Goal: Task Accomplishment & Management: Manage account settings

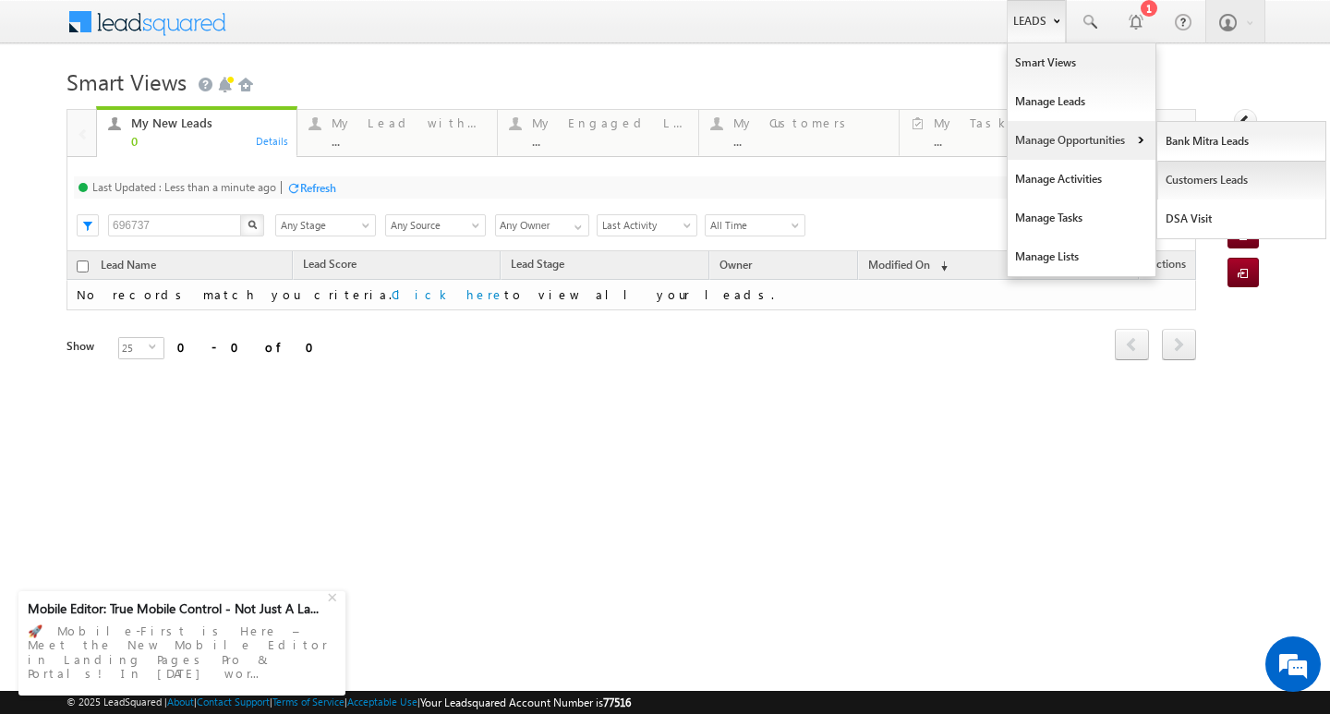
click at [1201, 185] on link "Customers Leads" at bounding box center [1241, 180] width 169 height 39
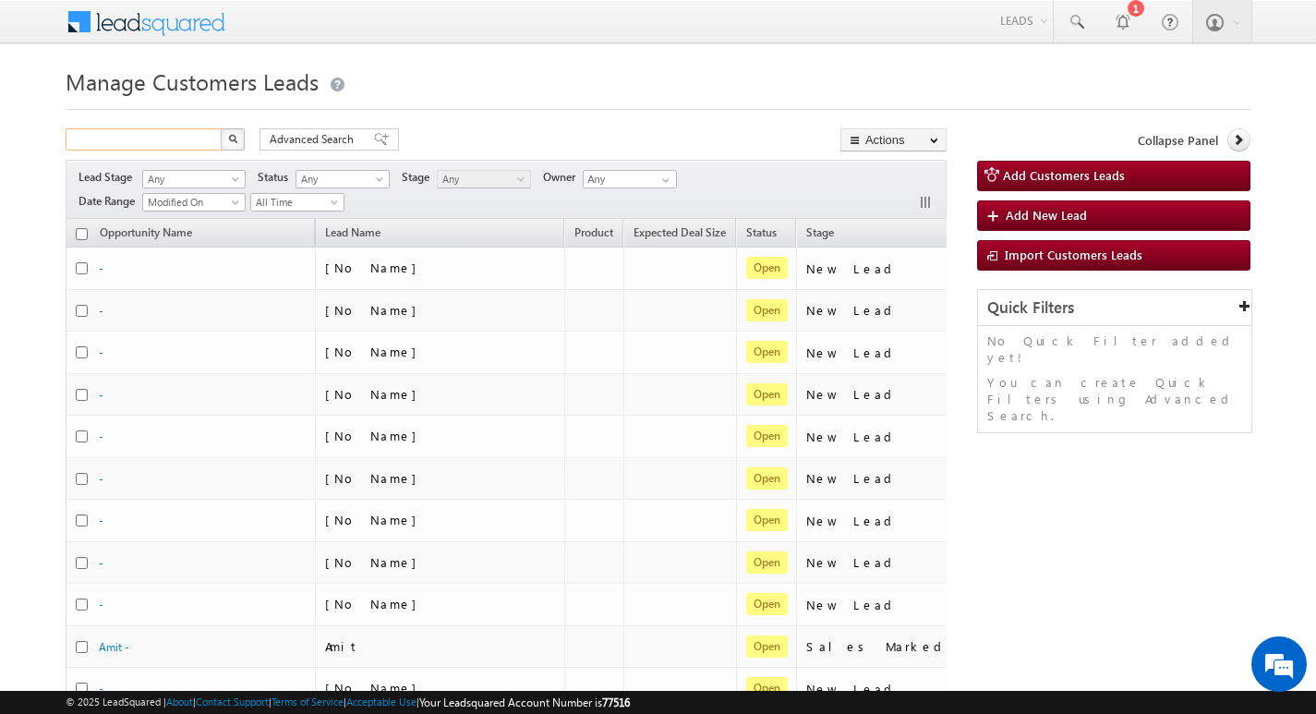
click at [199, 132] on input "text" at bounding box center [145, 139] width 158 height 22
paste input "[PERSON_NAME], Amirgadh, [GEOGRAPHIC_DATA] 385130"
type input "[PERSON_NAME], Amirgadh, [GEOGRAPHIC_DATA] 385130"
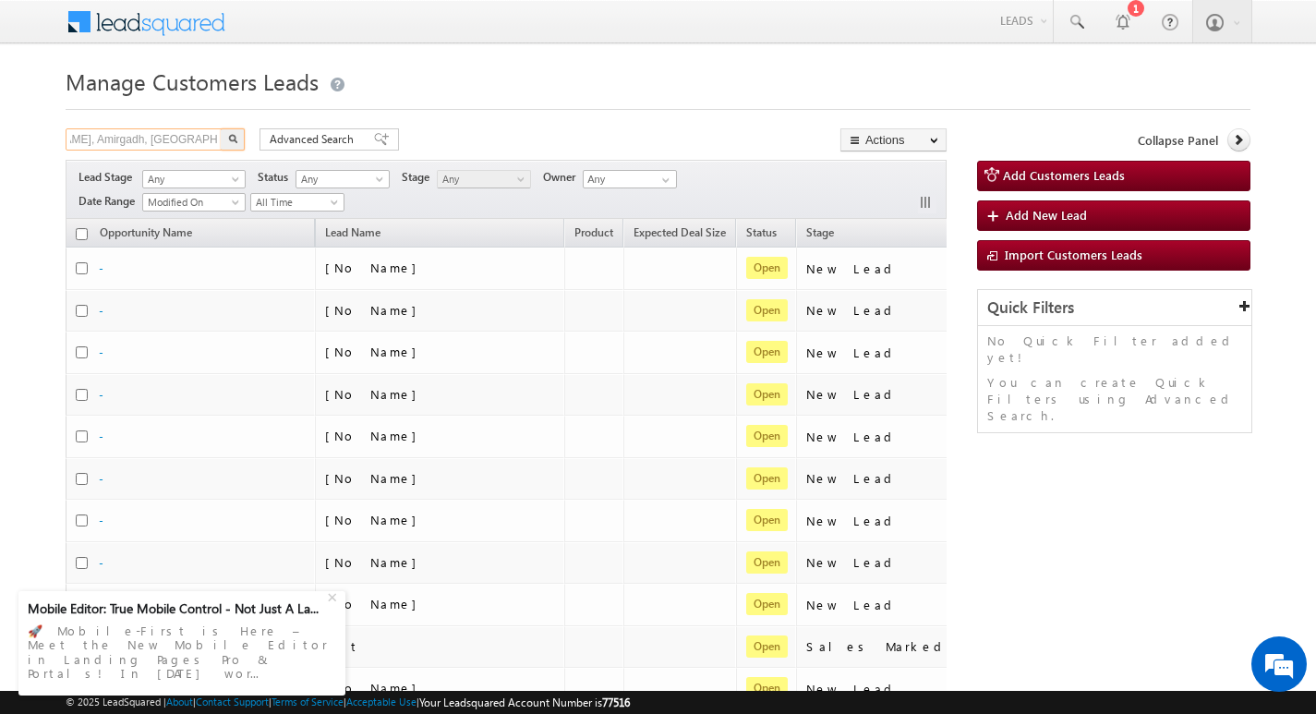
click at [199, 132] on input "[PERSON_NAME], Amirgadh, [GEOGRAPHIC_DATA] 385130" at bounding box center [145, 139] width 158 height 22
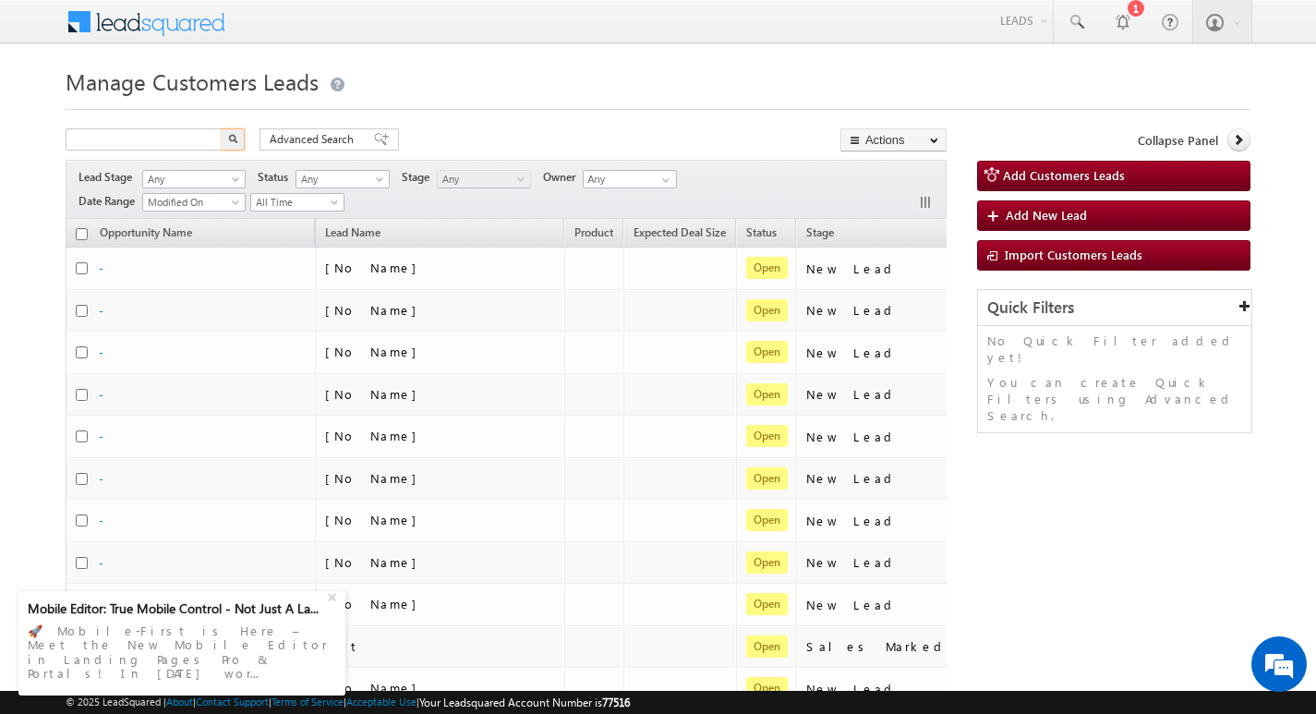
type input "Search Customers Leads"
click at [140, 141] on input "text" at bounding box center [145, 139] width 158 height 22
paste input "782219"
type input "782219"
click at [221, 128] on button "button" at bounding box center [233, 139] width 24 height 22
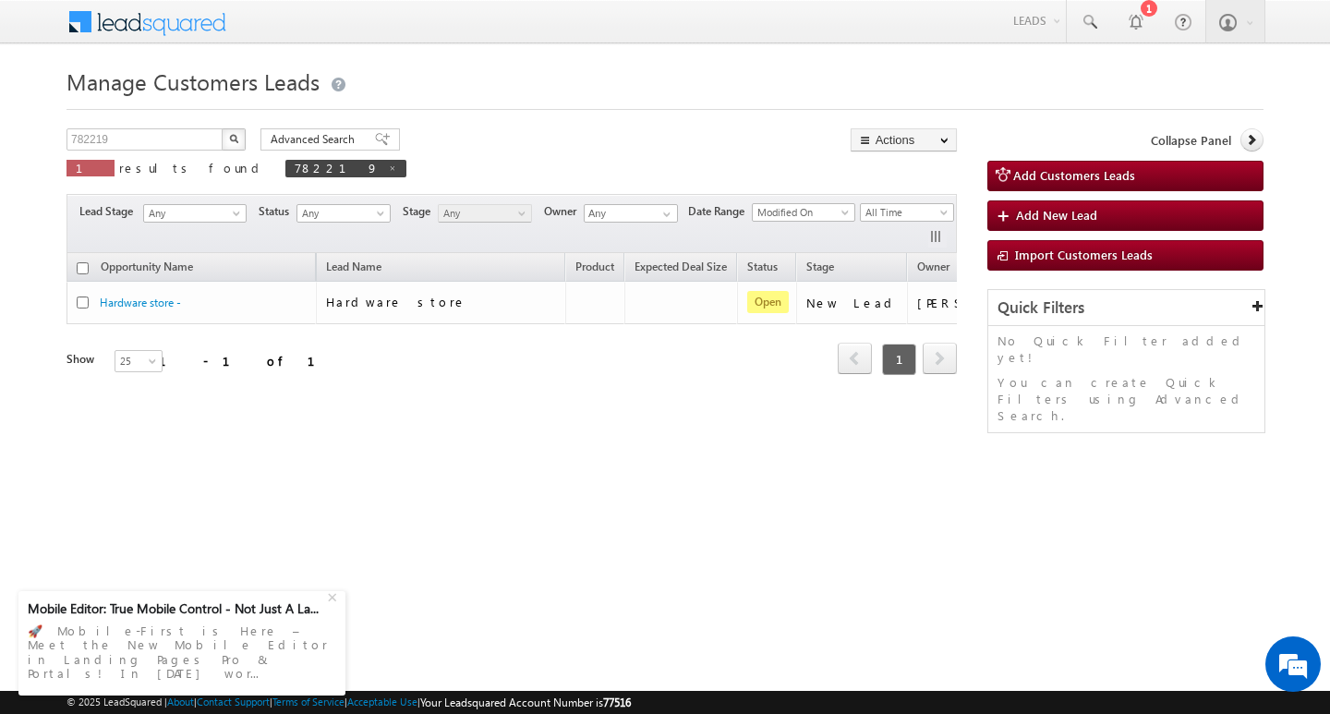
scroll to position [0, 75]
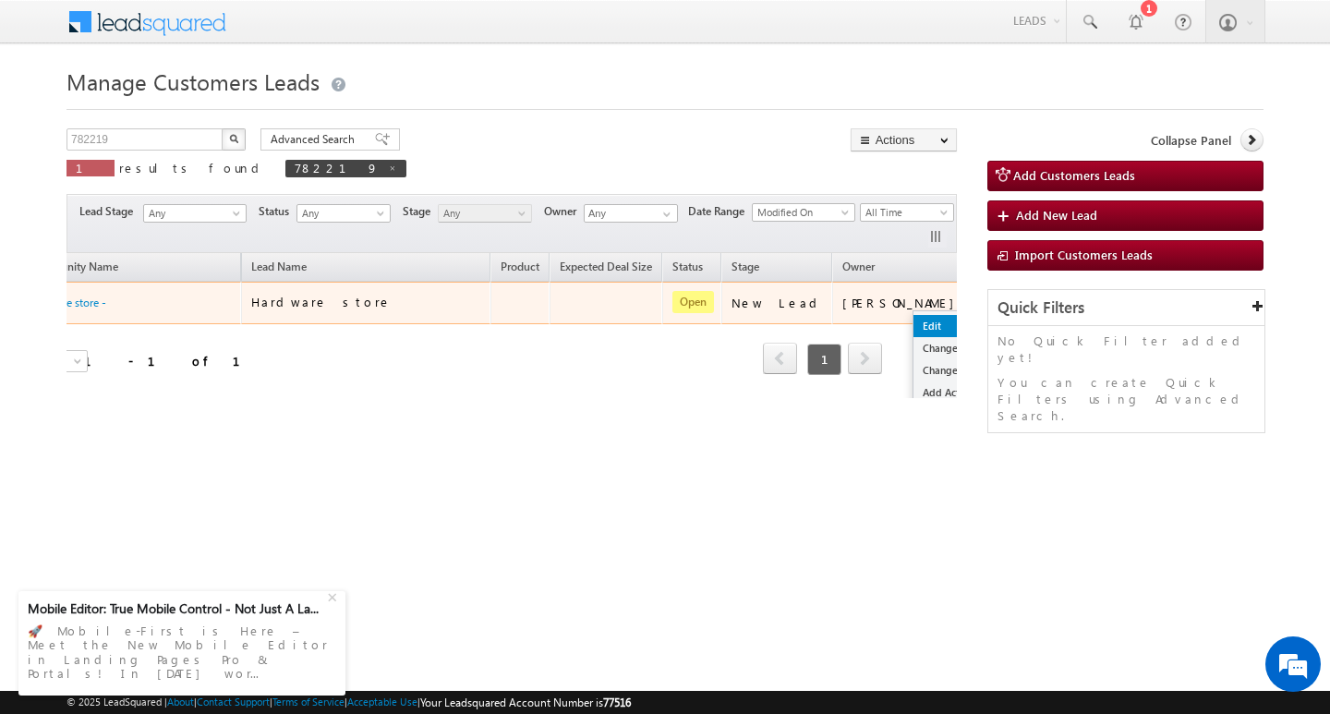
click at [914, 334] on link "Edit" at bounding box center [960, 326] width 92 height 22
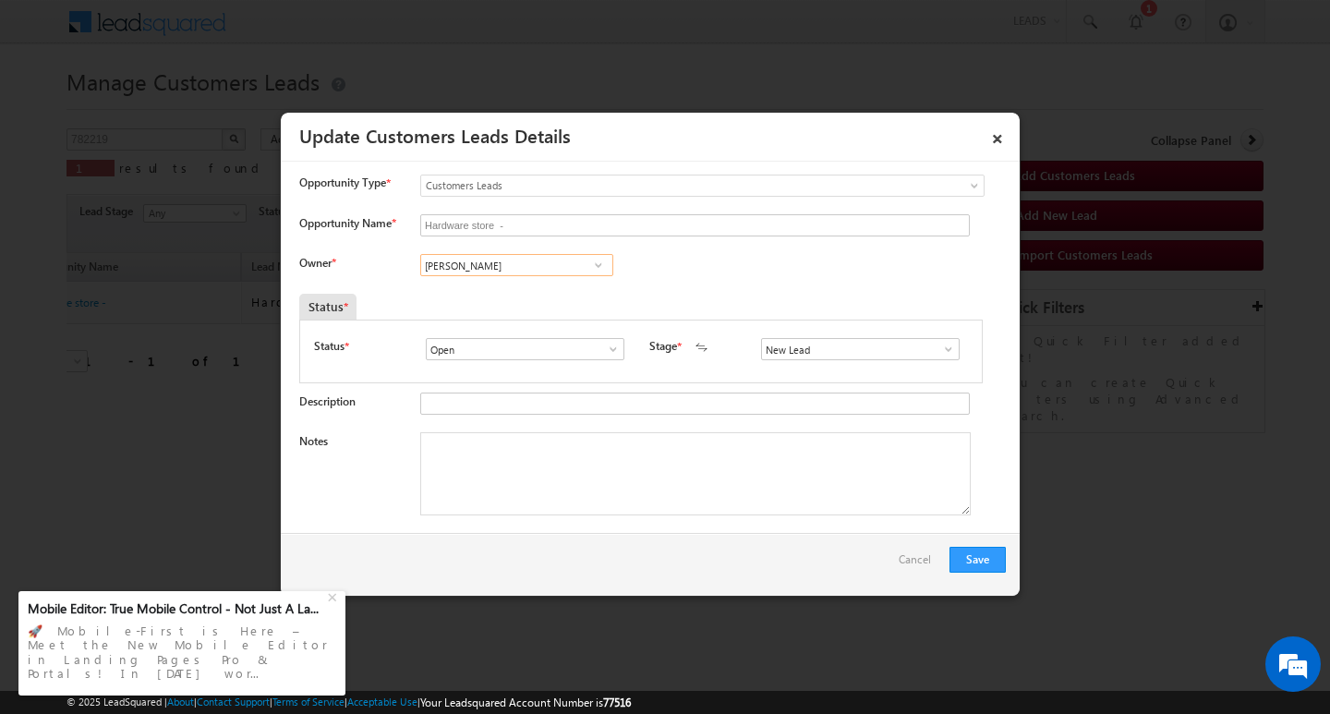
click at [507, 268] on input "[PERSON_NAME]" at bounding box center [516, 265] width 193 height 22
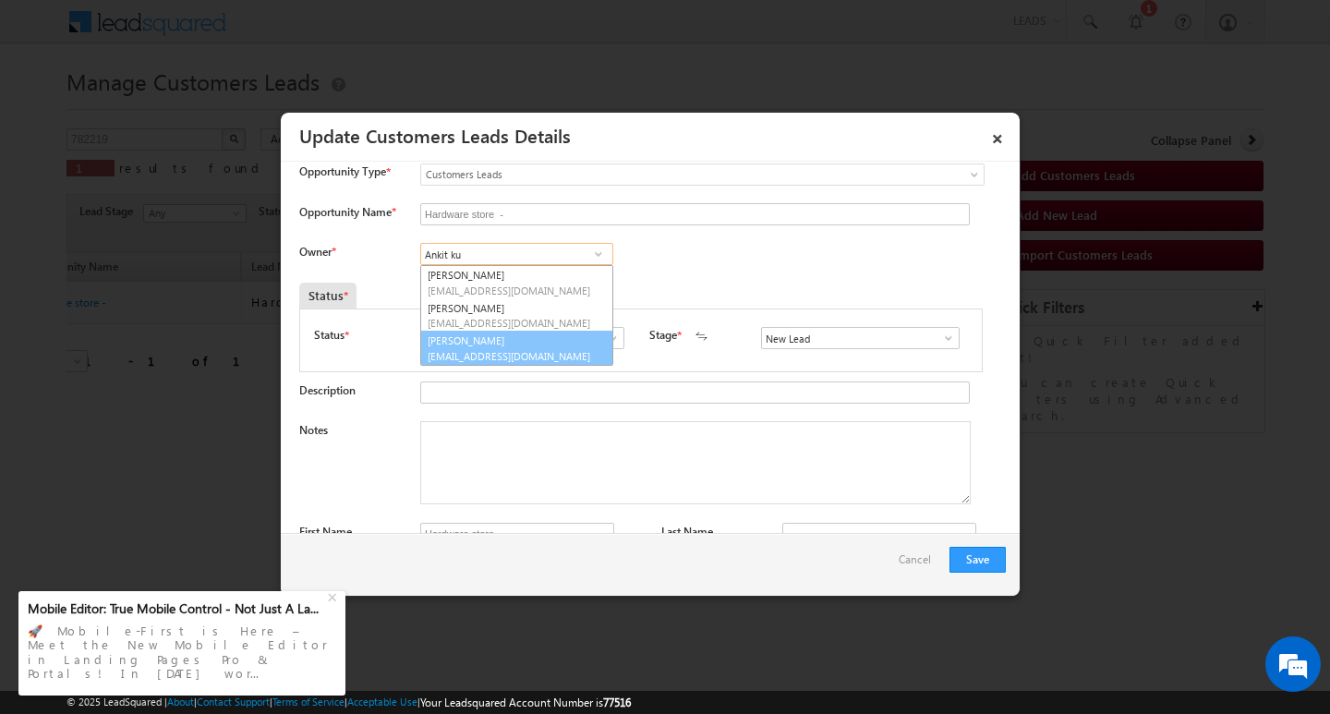
scroll to position [0, 0]
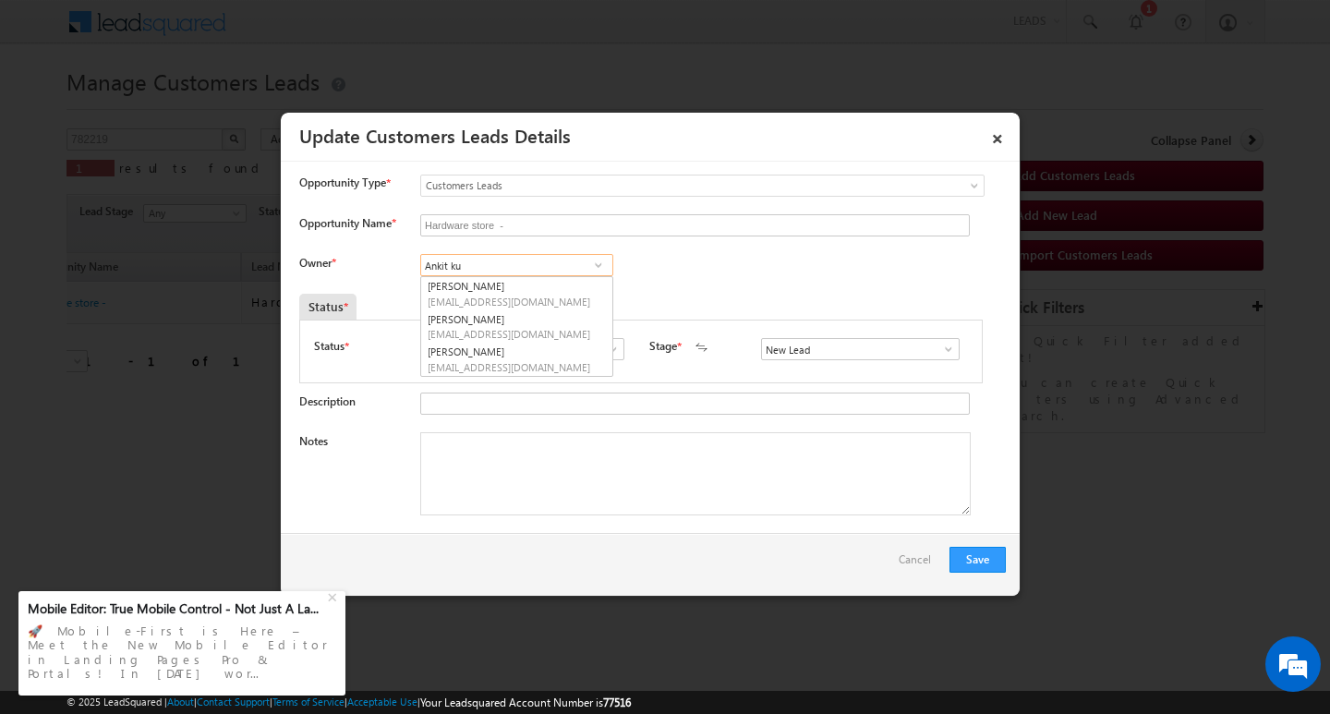
type input "Ankit ku"
click at [566, 260] on input at bounding box center [516, 265] width 193 height 22
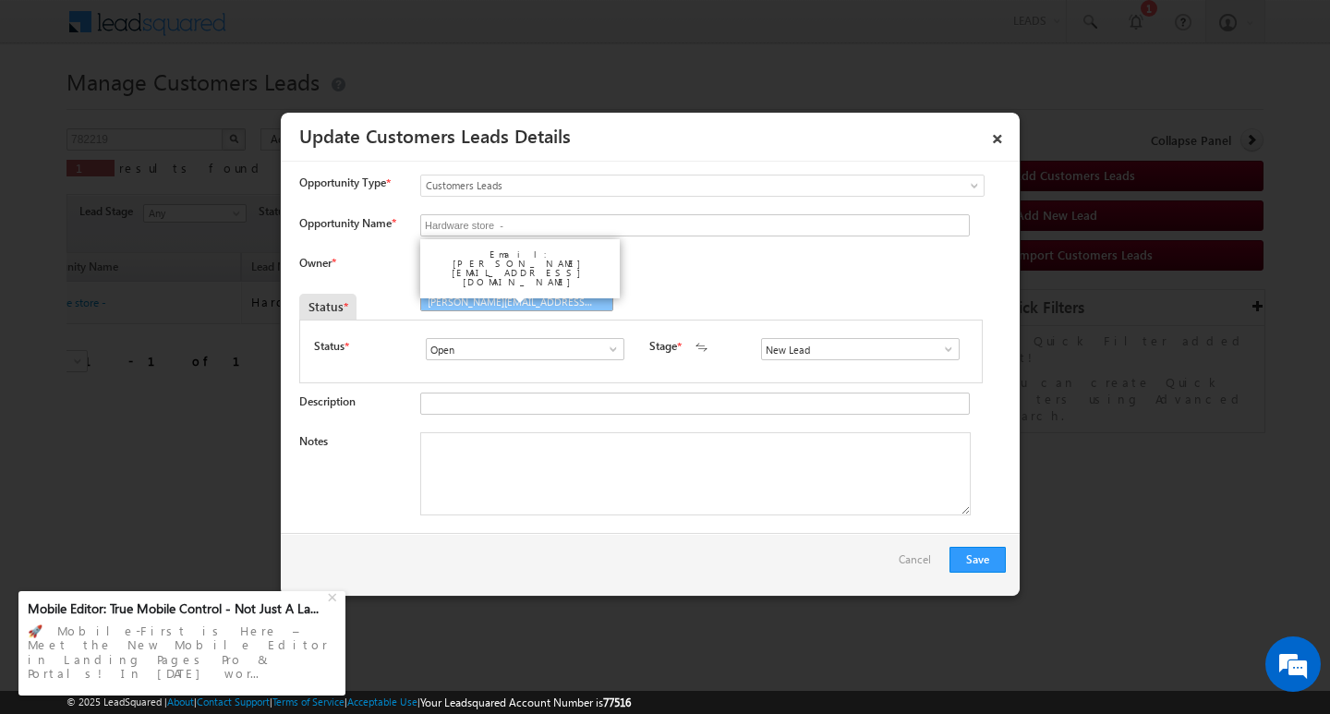
click at [565, 296] on span "[PERSON_NAME][EMAIL_ADDRESS][DOMAIN_NAME]" at bounding box center [511, 302] width 166 height 14
type input "[PERSON_NAME]"
click at [633, 490] on textarea "Notes" at bounding box center [695, 473] width 551 height 83
paste textarea "[PERSON_NAME] / Renovation /8 lakh required for loan amount / customer is self …"
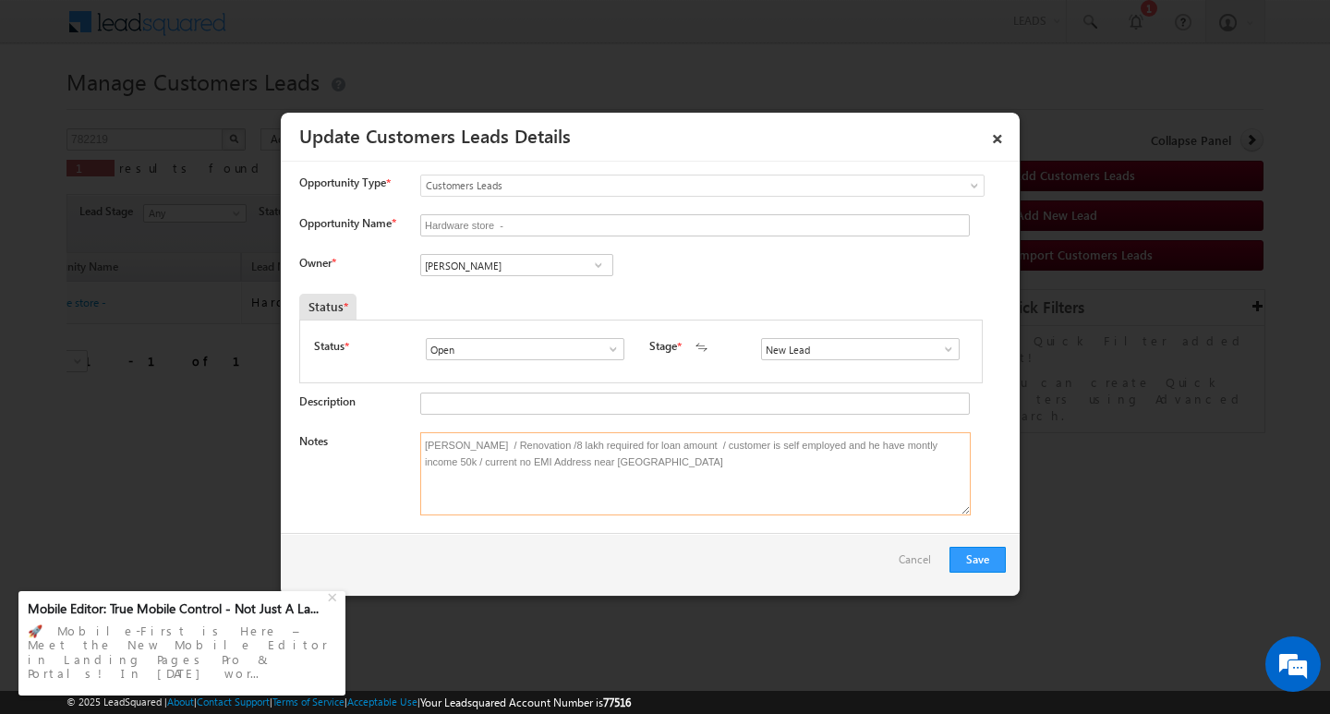
type textarea "[PERSON_NAME] / Renovation /8 lakh required for loan amount / customer is self …"
click at [846, 358] on input "New Lead" at bounding box center [860, 349] width 199 height 22
click at [939, 353] on span at bounding box center [948, 349] width 18 height 15
click at [882, 374] on link "Sales Marked" at bounding box center [860, 370] width 198 height 21
type input "Sales Marked"
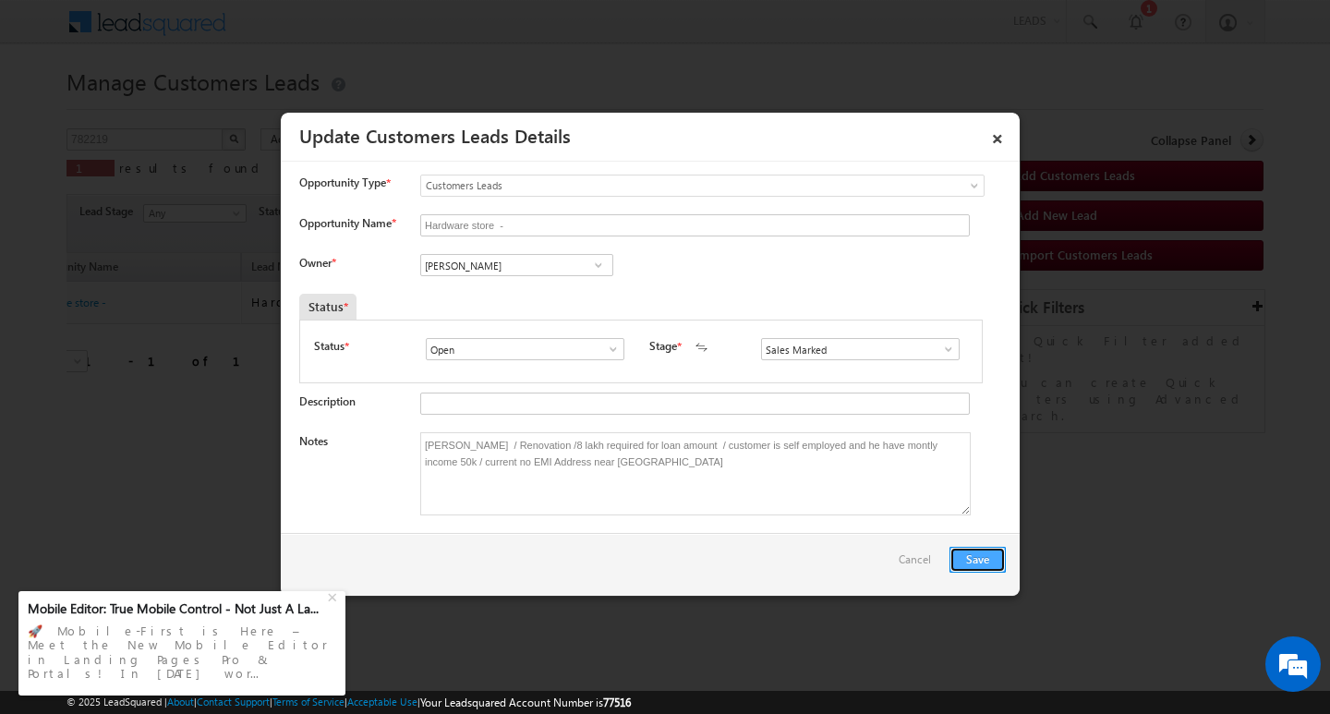
click at [982, 566] on button "Save" at bounding box center [978, 560] width 56 height 26
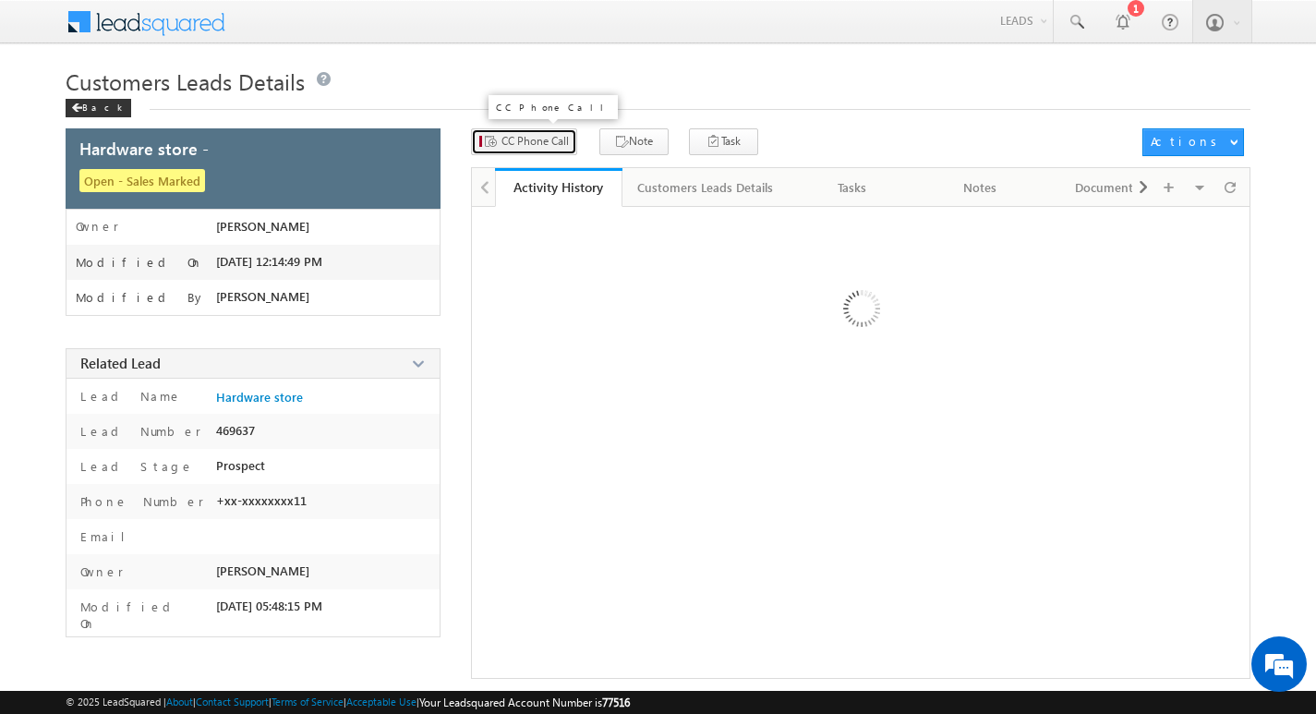
click at [539, 138] on span "CC Phone Call" at bounding box center [535, 141] width 67 height 17
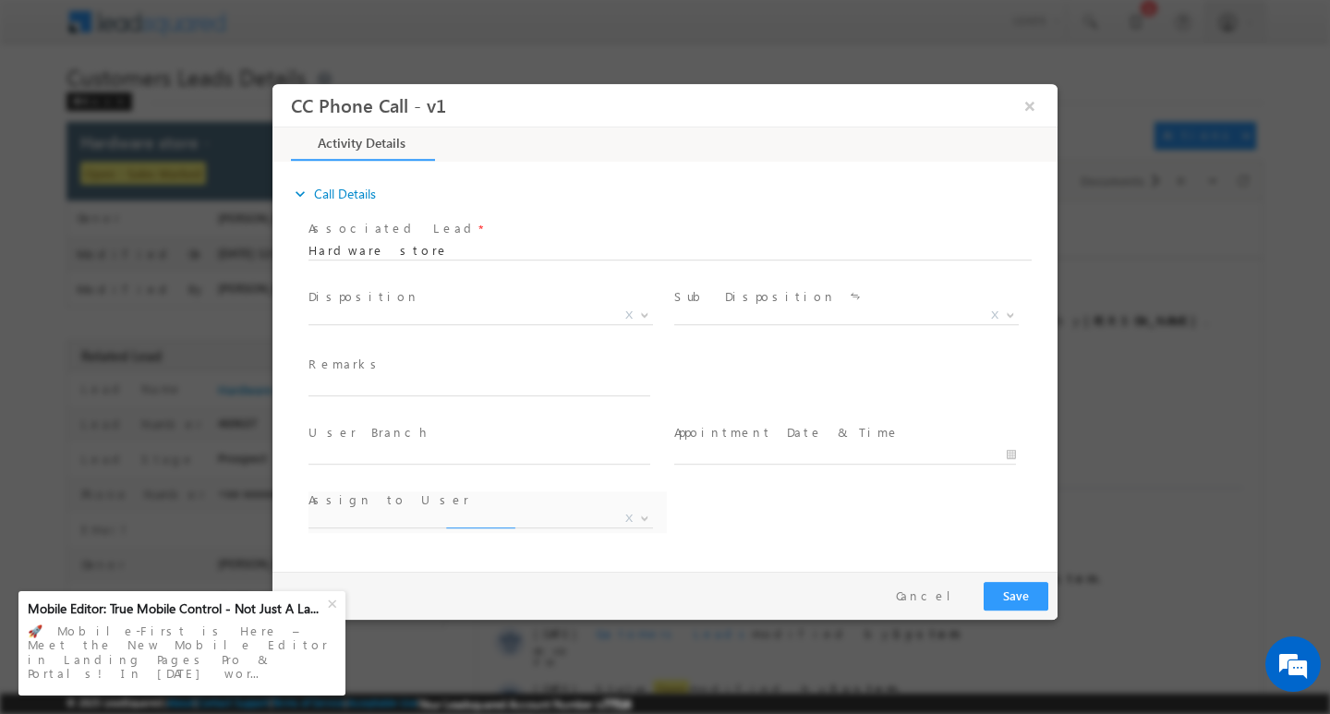
select select "[PERSON_NAME][EMAIL_ADDRESS][DOMAIN_NAME]"
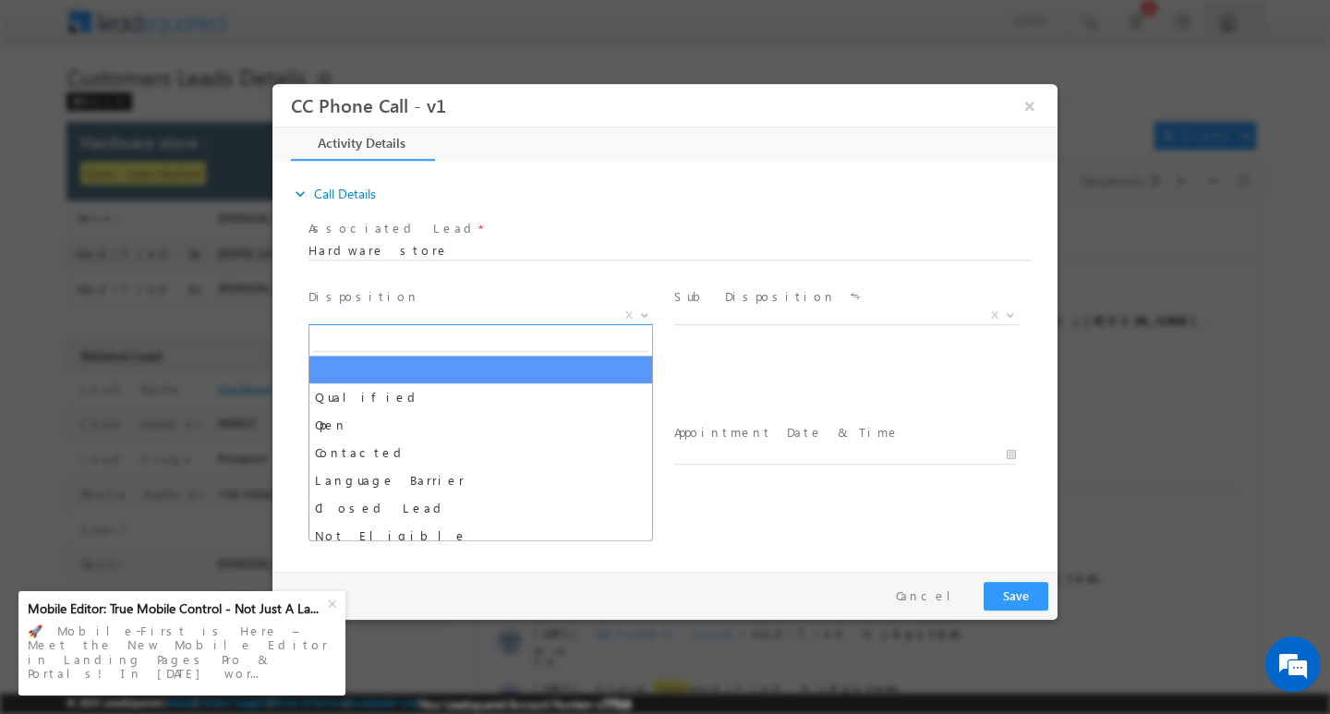
click at [412, 315] on span "X" at bounding box center [481, 315] width 345 height 18
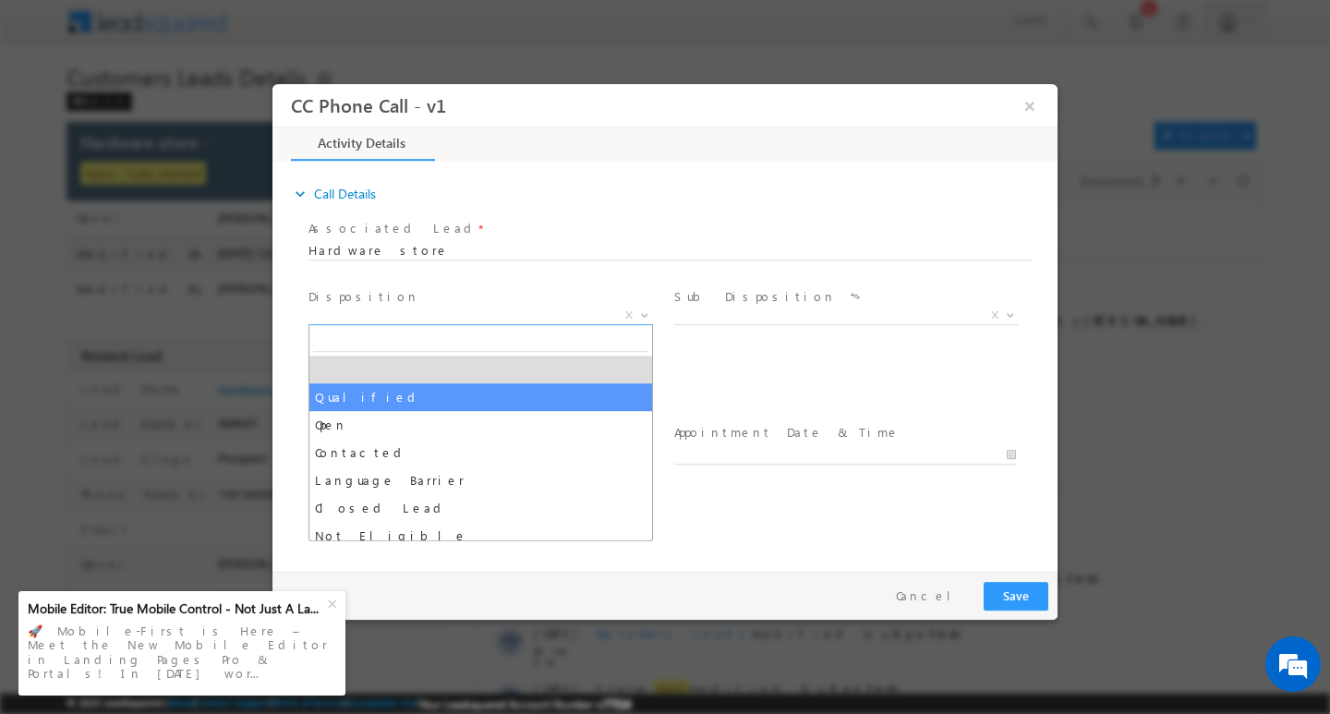
drag, startPoint x: 407, startPoint y: 400, endPoint x: 693, endPoint y: 319, distance: 296.8
select select "Qualified"
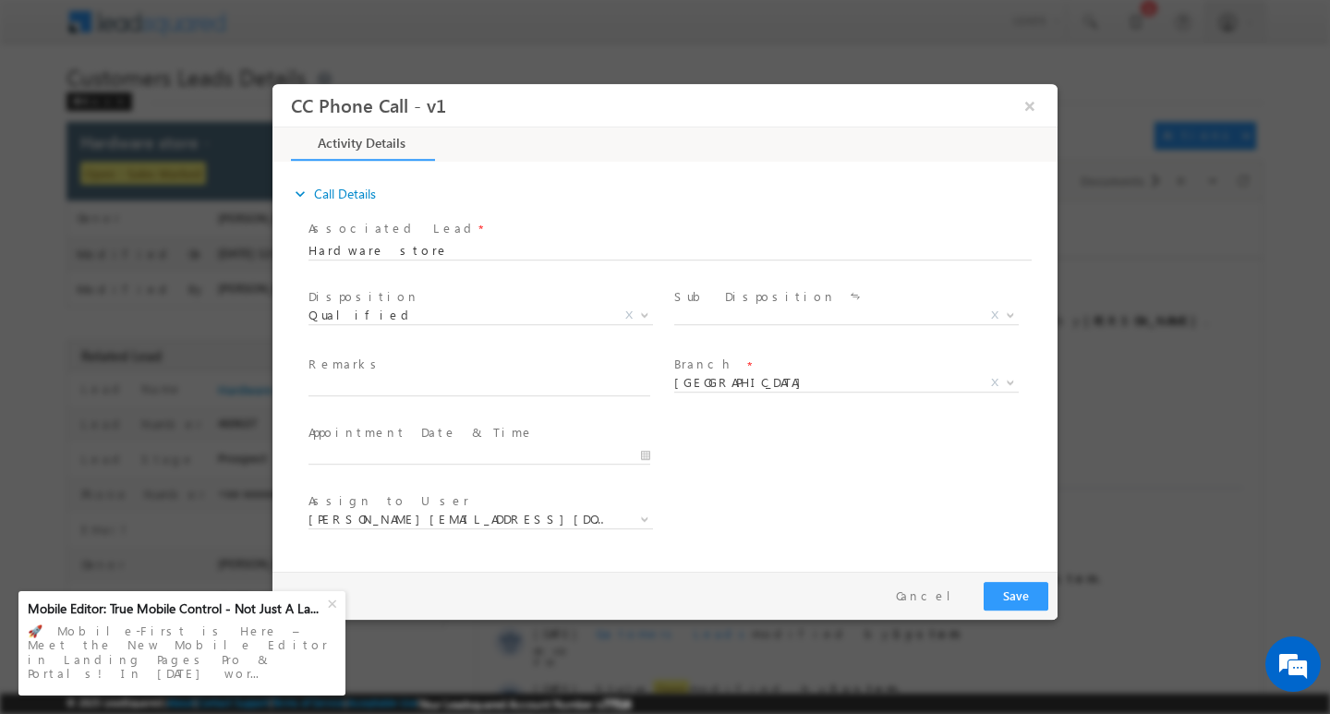
click at [743, 297] on label "Sub Disposition" at bounding box center [755, 296] width 162 height 18
click at [744, 311] on span "X" at bounding box center [846, 315] width 345 height 18
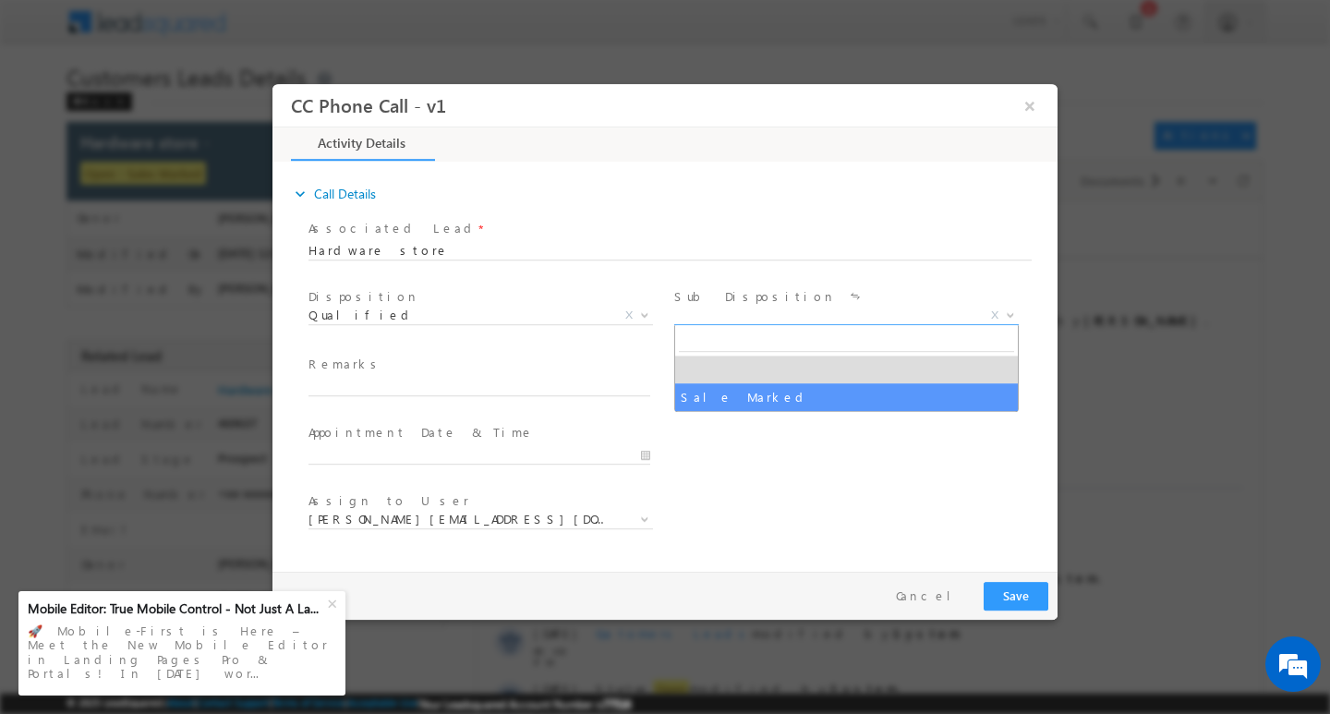
select select "Sale Marked"
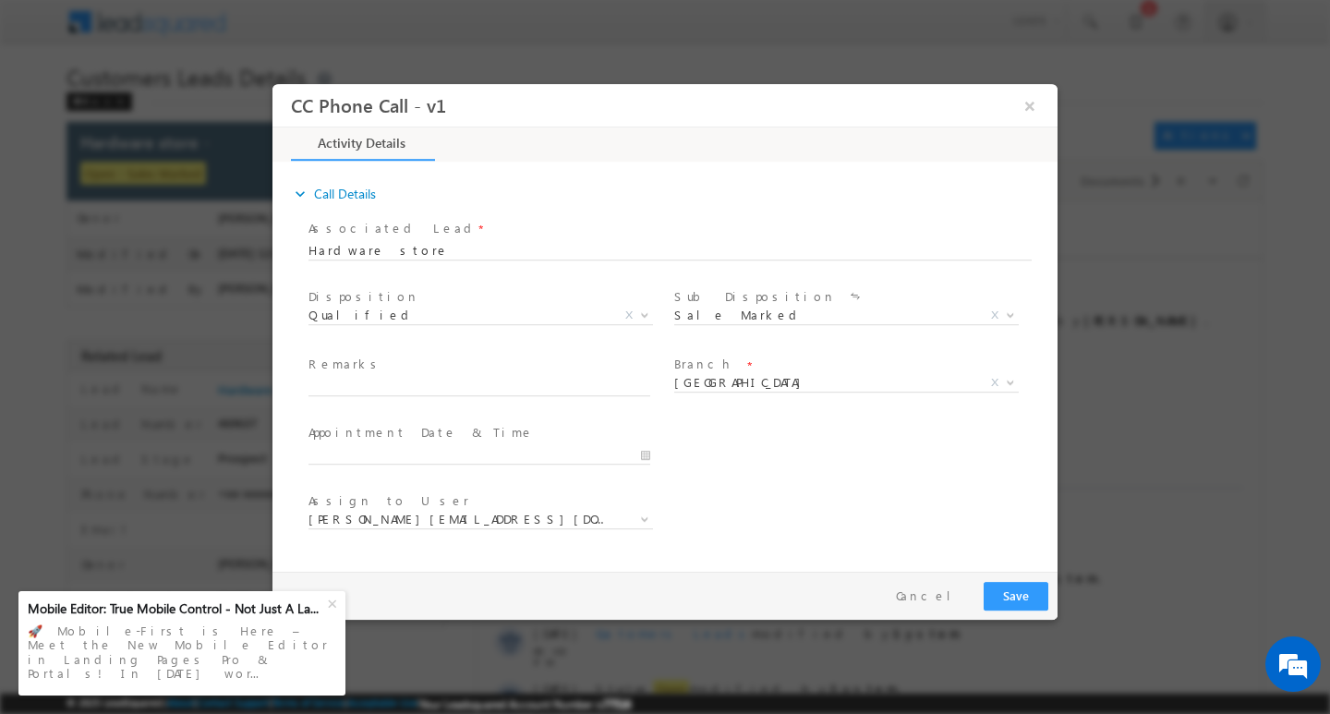
click at [522, 401] on span at bounding box center [479, 404] width 341 height 20
click at [529, 392] on input "text" at bounding box center [480, 386] width 342 height 18
paste input "[PERSON_NAME] / Renovation /8 lakh required for loan amount / customer is self …"
type input "[PERSON_NAME] / Renovation /8 lakh required for loan amount / customer is self …"
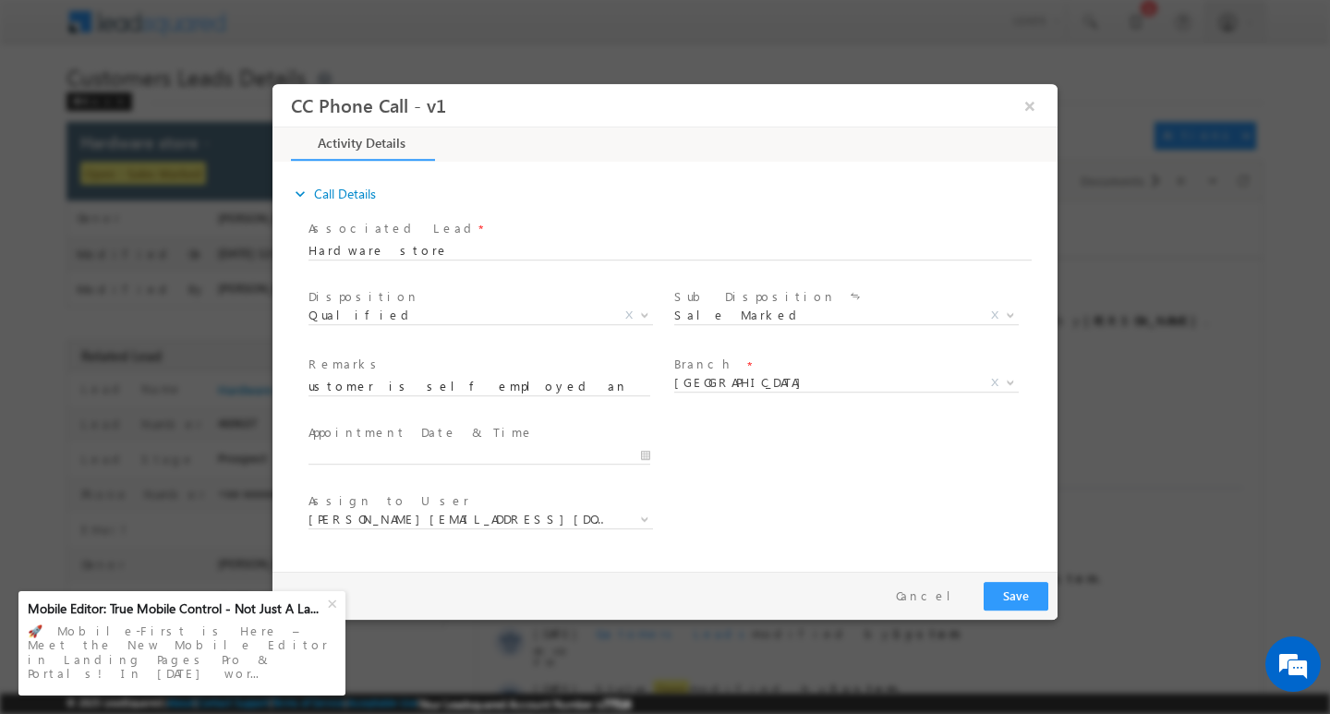
scroll to position [0, 0]
click at [486, 391] on input "[PERSON_NAME] / Renovation /8 lakh required for loan amount / customer is self …" at bounding box center [480, 386] width 342 height 18
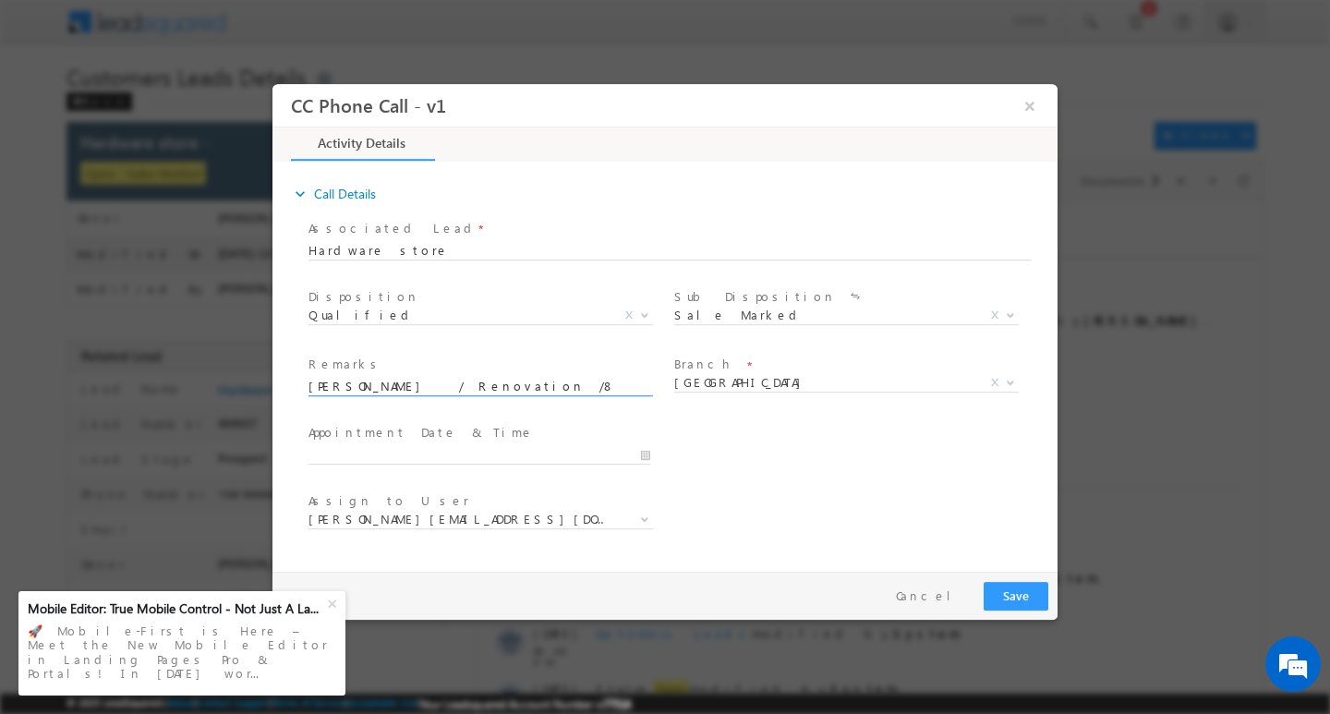
click at [486, 391] on input "[PERSON_NAME] / Renovation /8 lakh required for loan amount / customer is self …" at bounding box center [480, 386] width 342 height 18
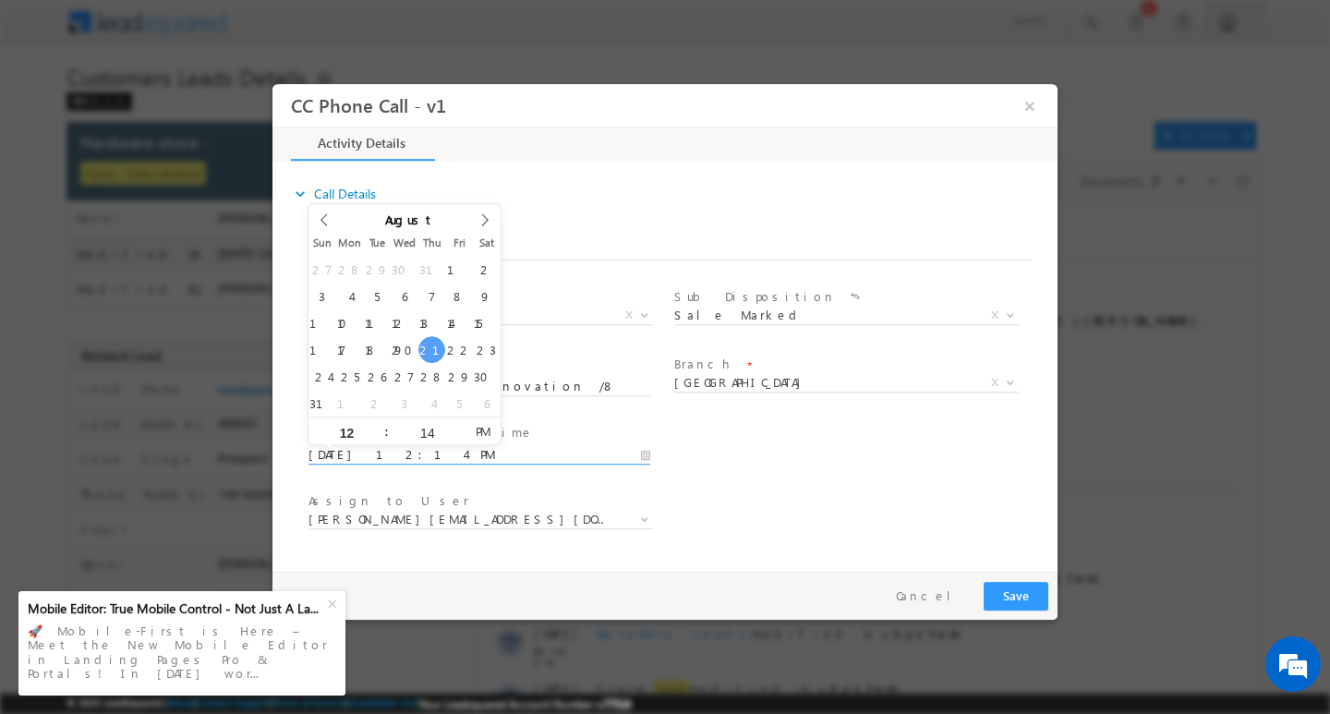
click at [536, 452] on input "08/21/2025 12:14 PM" at bounding box center [480, 454] width 342 height 18
click at [356, 428] on input "12" at bounding box center [347, 432] width 77 height 12
type input "08/22/2025 12:14 PM"
click at [368, 429] on input "12" at bounding box center [347, 432] width 77 height 12
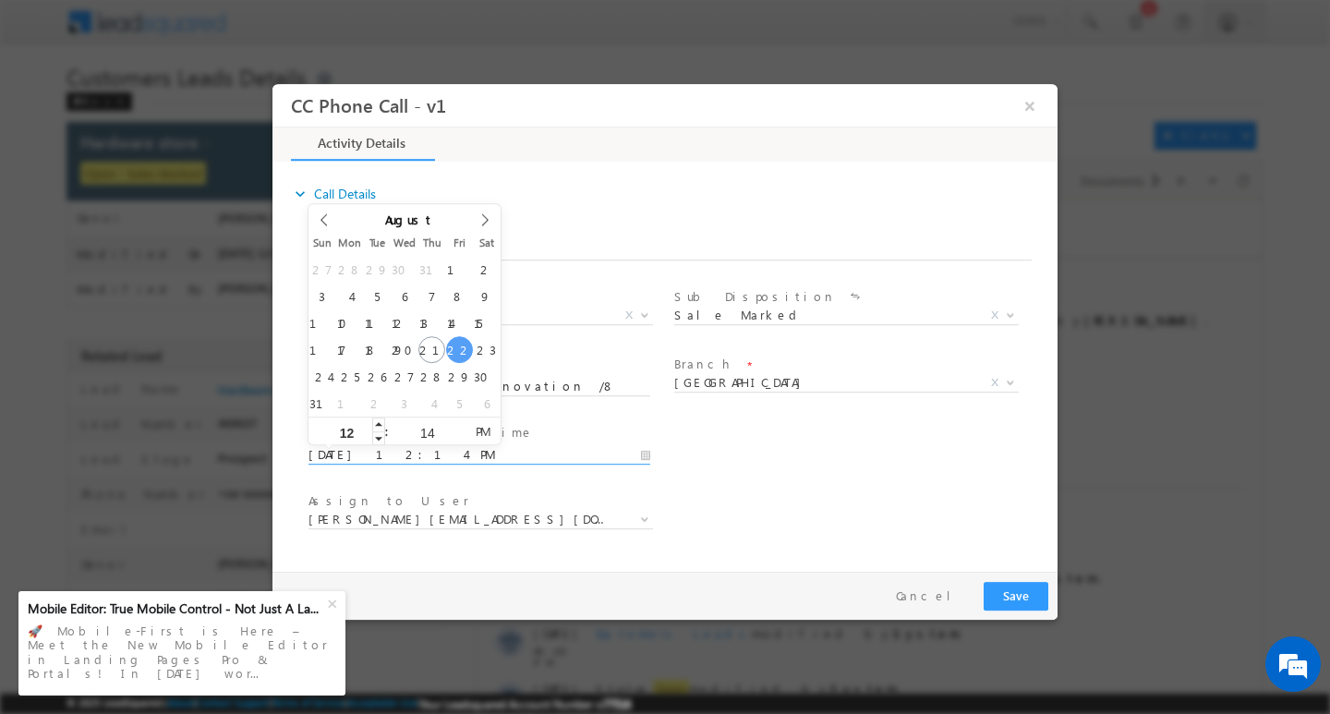
click at [368, 429] on input "12" at bounding box center [347, 432] width 77 height 12
type input "11"
type input "08/22/2025 11:14 PM"
click at [422, 428] on input "14" at bounding box center [427, 432] width 77 height 12
type input "00"
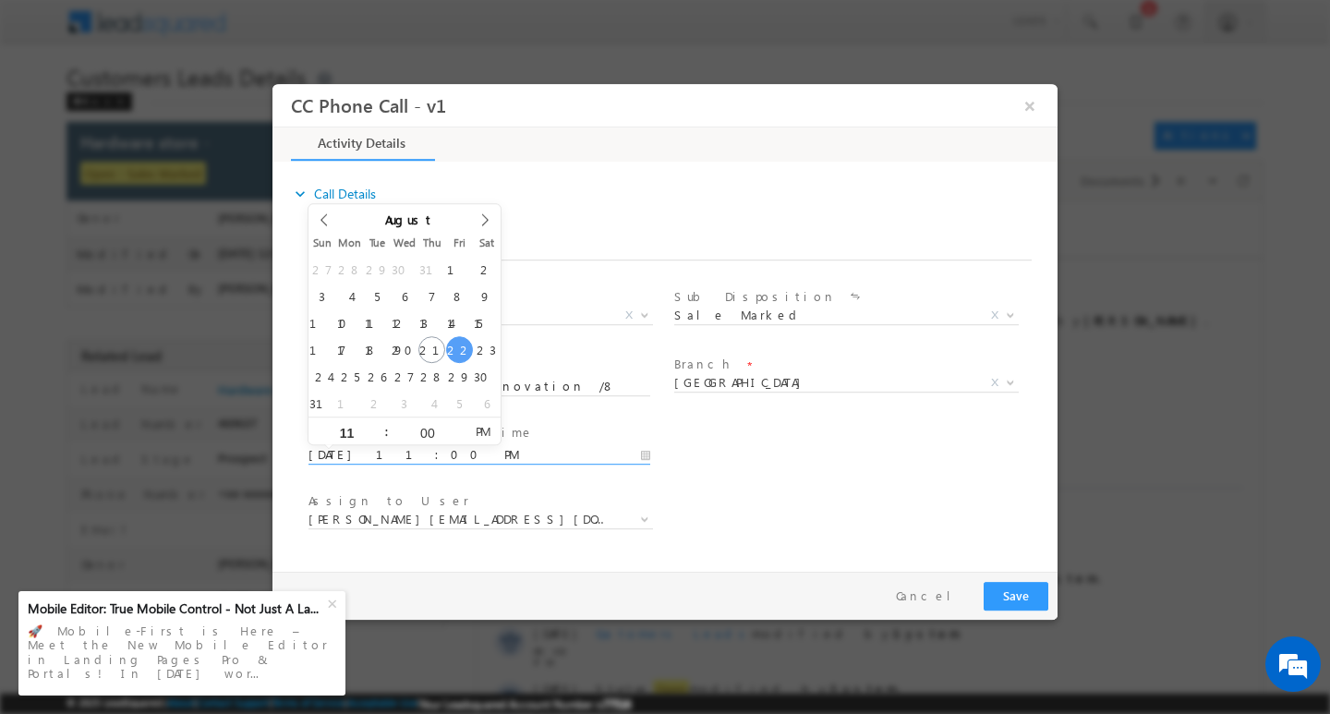
click at [690, 474] on div "User Branch * Appointment Date & Time * 08/22/2025 11:00 PM" at bounding box center [681, 452] width 753 height 68
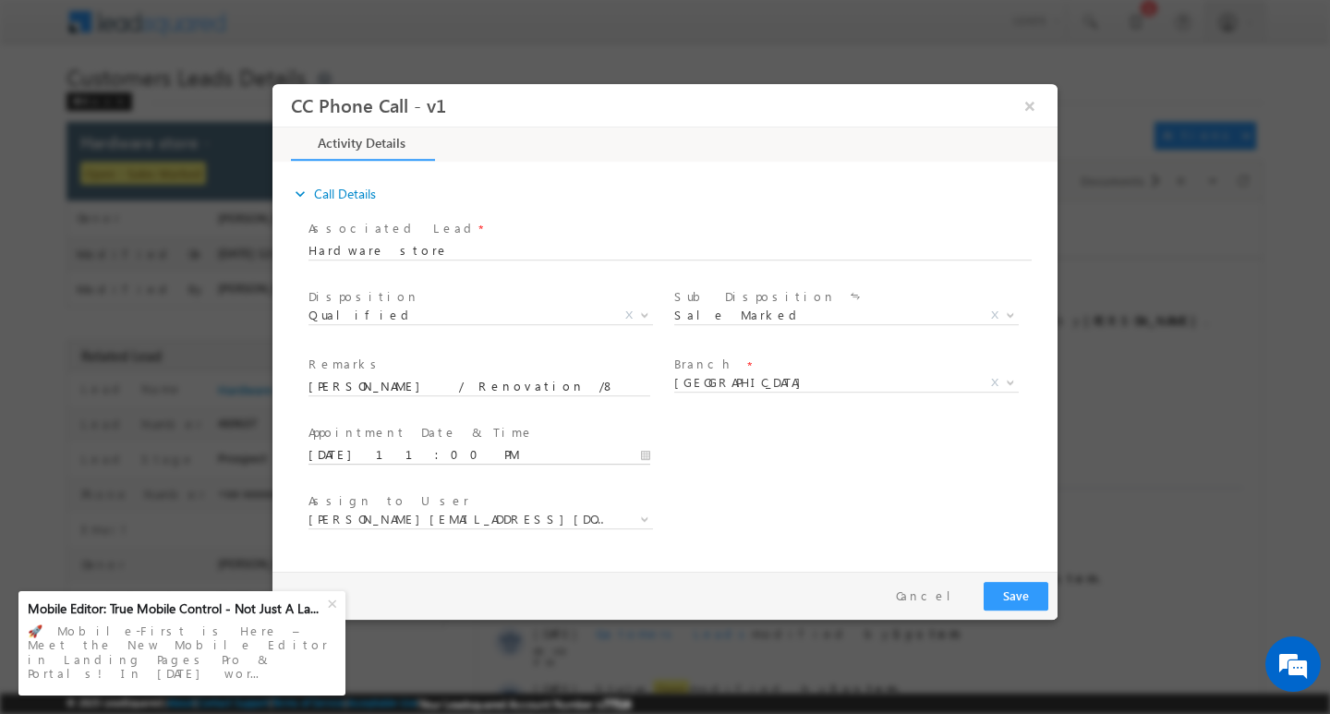
click at [646, 453] on input "08/22/2025 11:00 PM" at bounding box center [480, 454] width 342 height 18
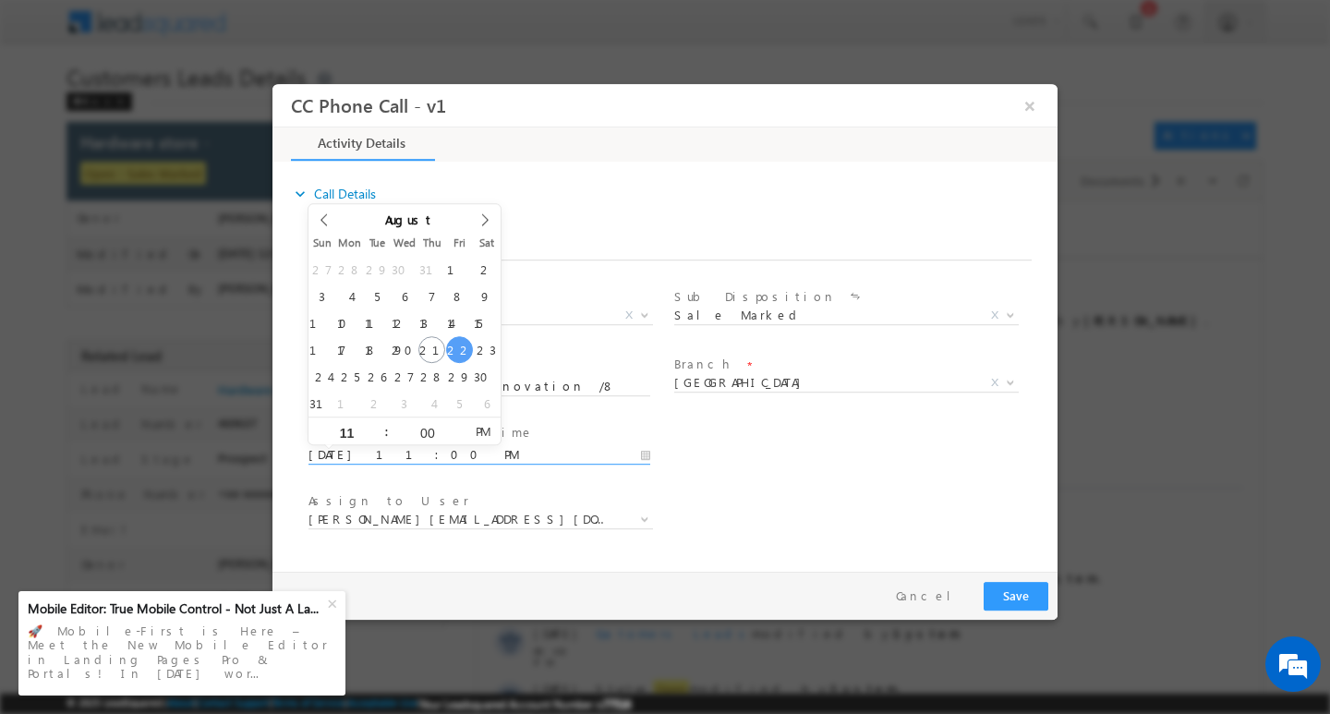
type input "08/22/2025 11:00 AM"
click at [482, 432] on span "PM" at bounding box center [483, 431] width 34 height 28
click at [674, 485] on div "User Branch * Appointment Date & Time * 08/22/2025 11:00 AM" at bounding box center [681, 452] width 753 height 68
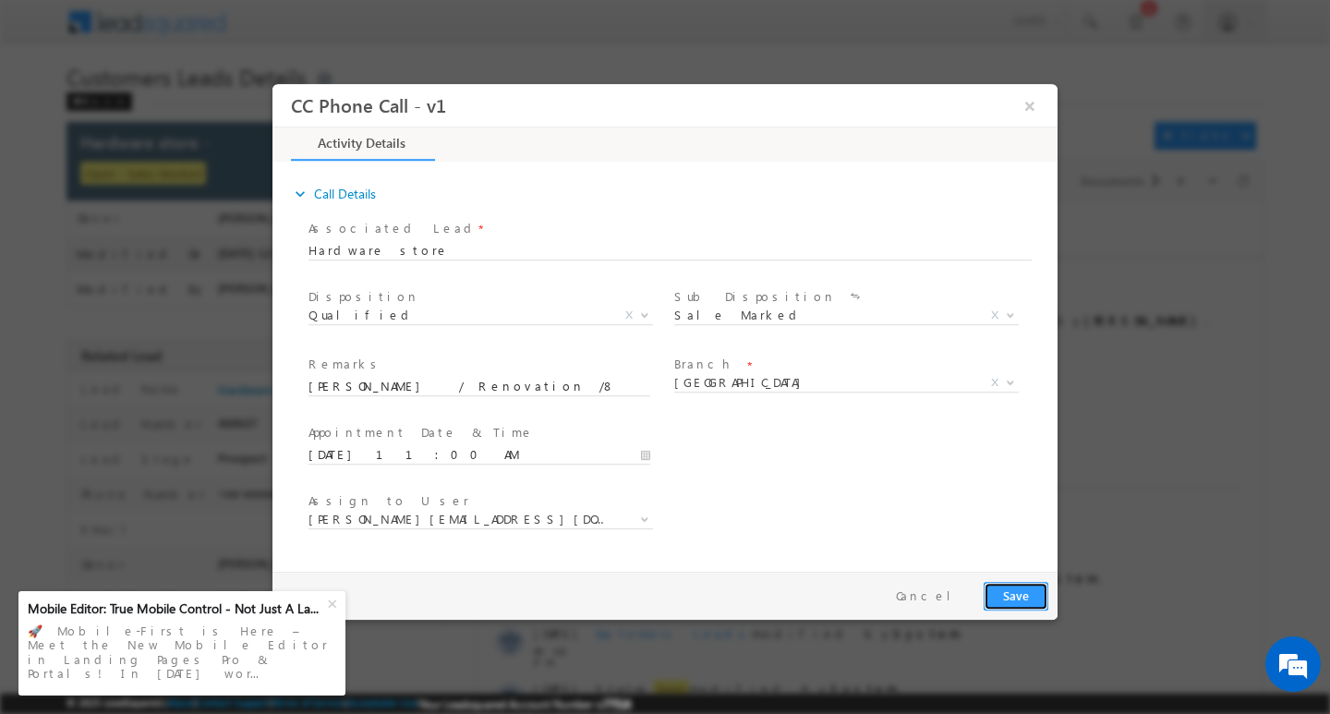
click at [1024, 601] on button "Save" at bounding box center [1016, 595] width 65 height 29
